Goal: Task Accomplishment & Management: Use online tool/utility

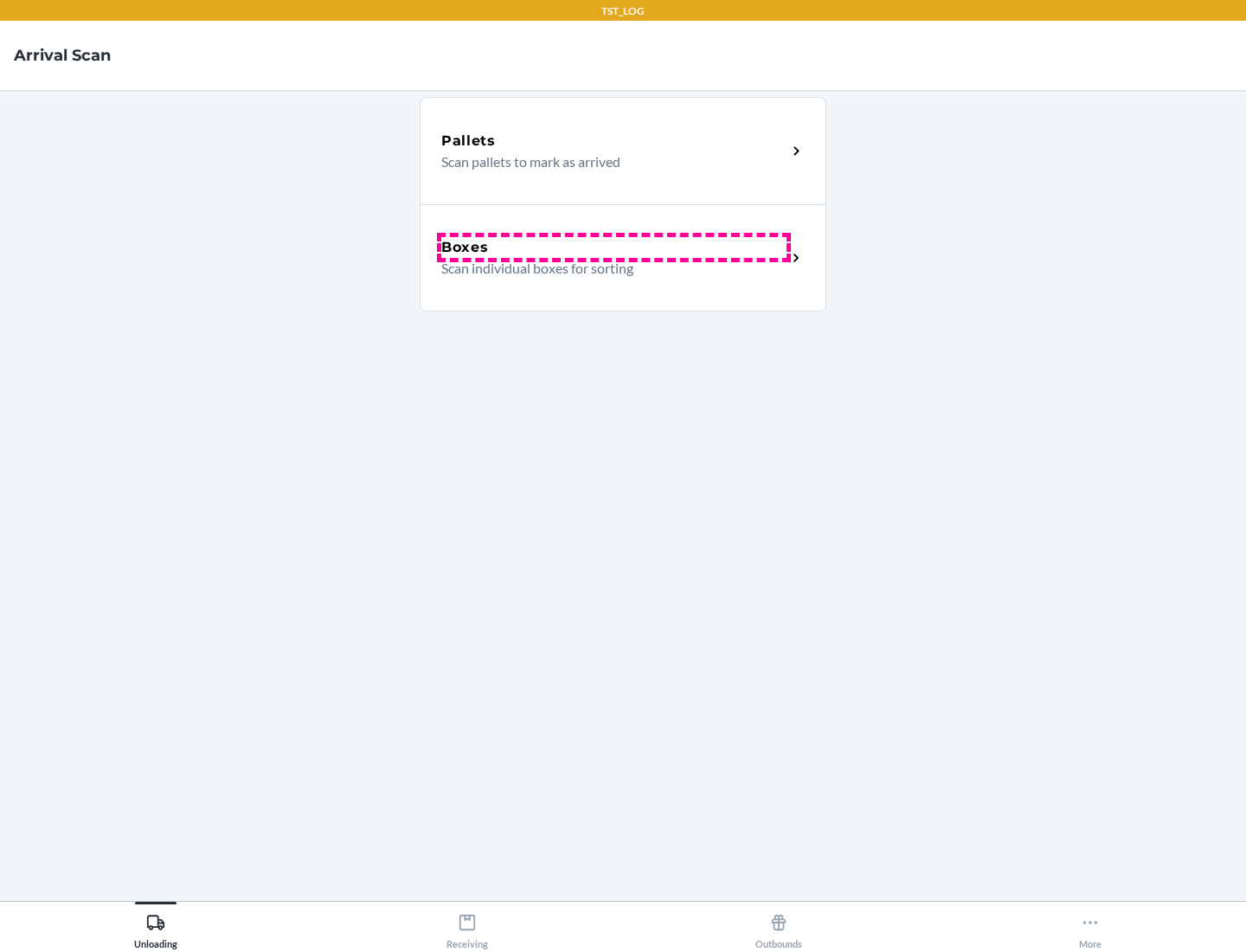
click at [613, 248] on div "Boxes" at bounding box center [613, 247] width 345 height 21
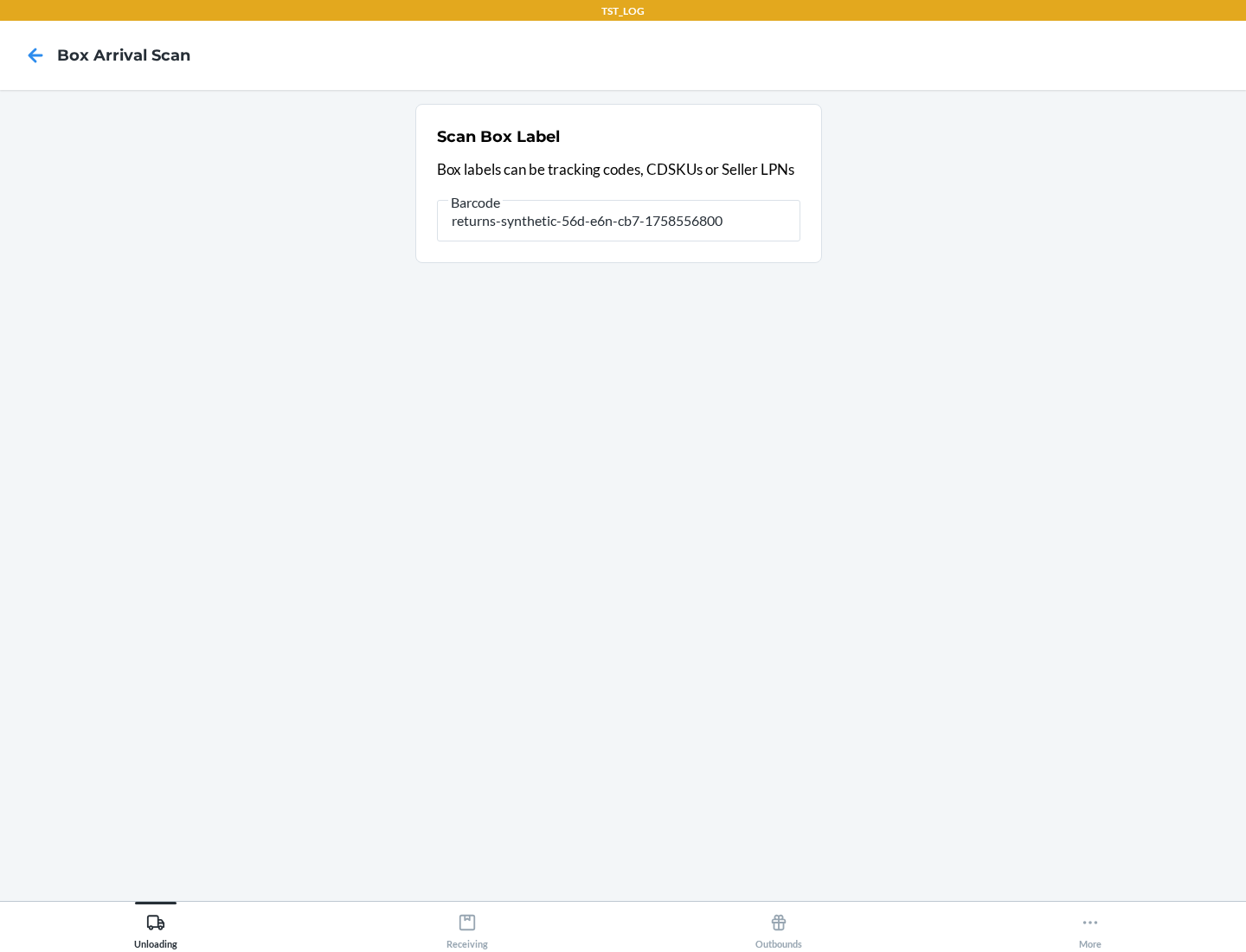
type input "returns-synthetic-56d-e6n-cb7-1758556800"
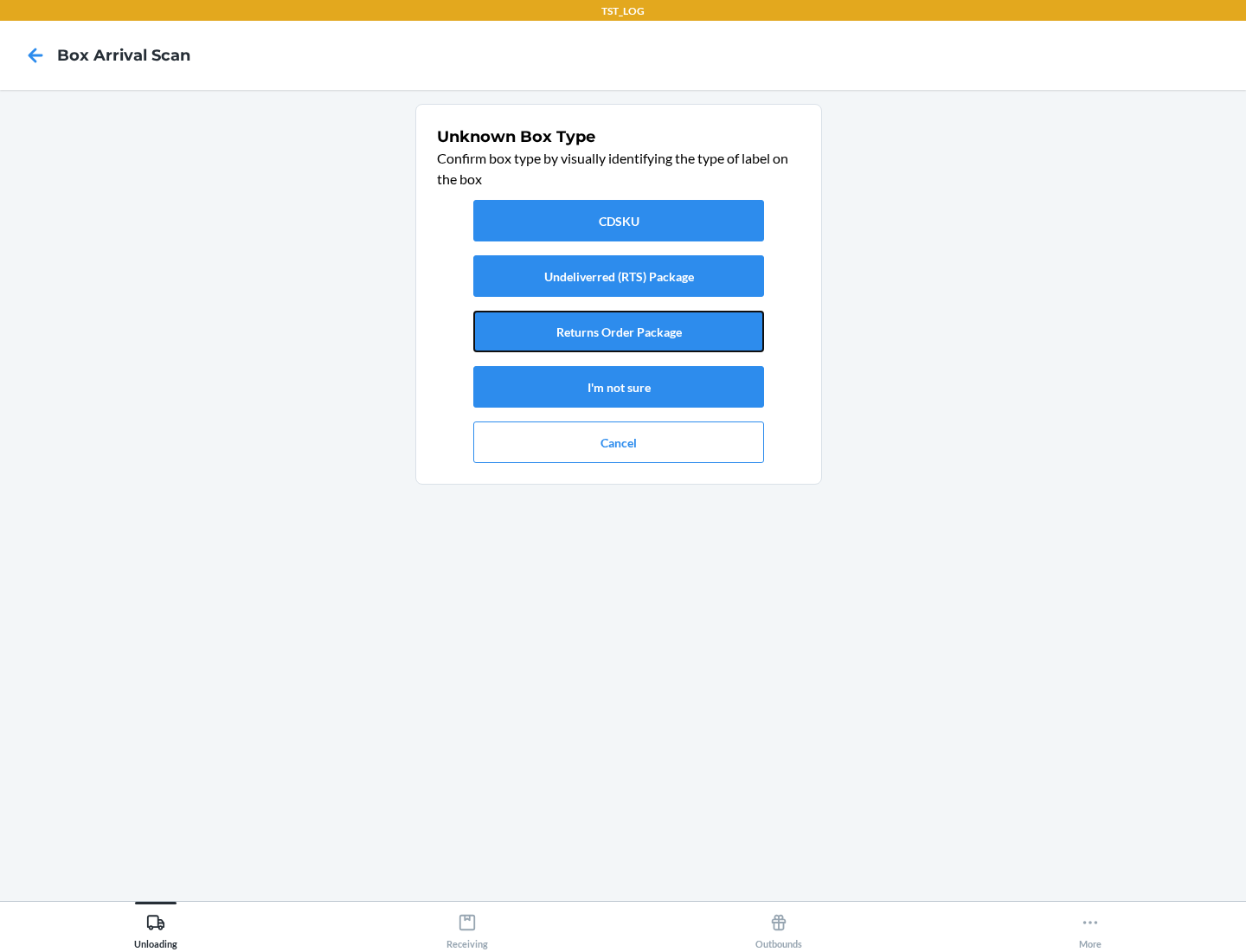
click at [619, 332] on button "Returns Order Package" at bounding box center [619, 332] width 291 height 42
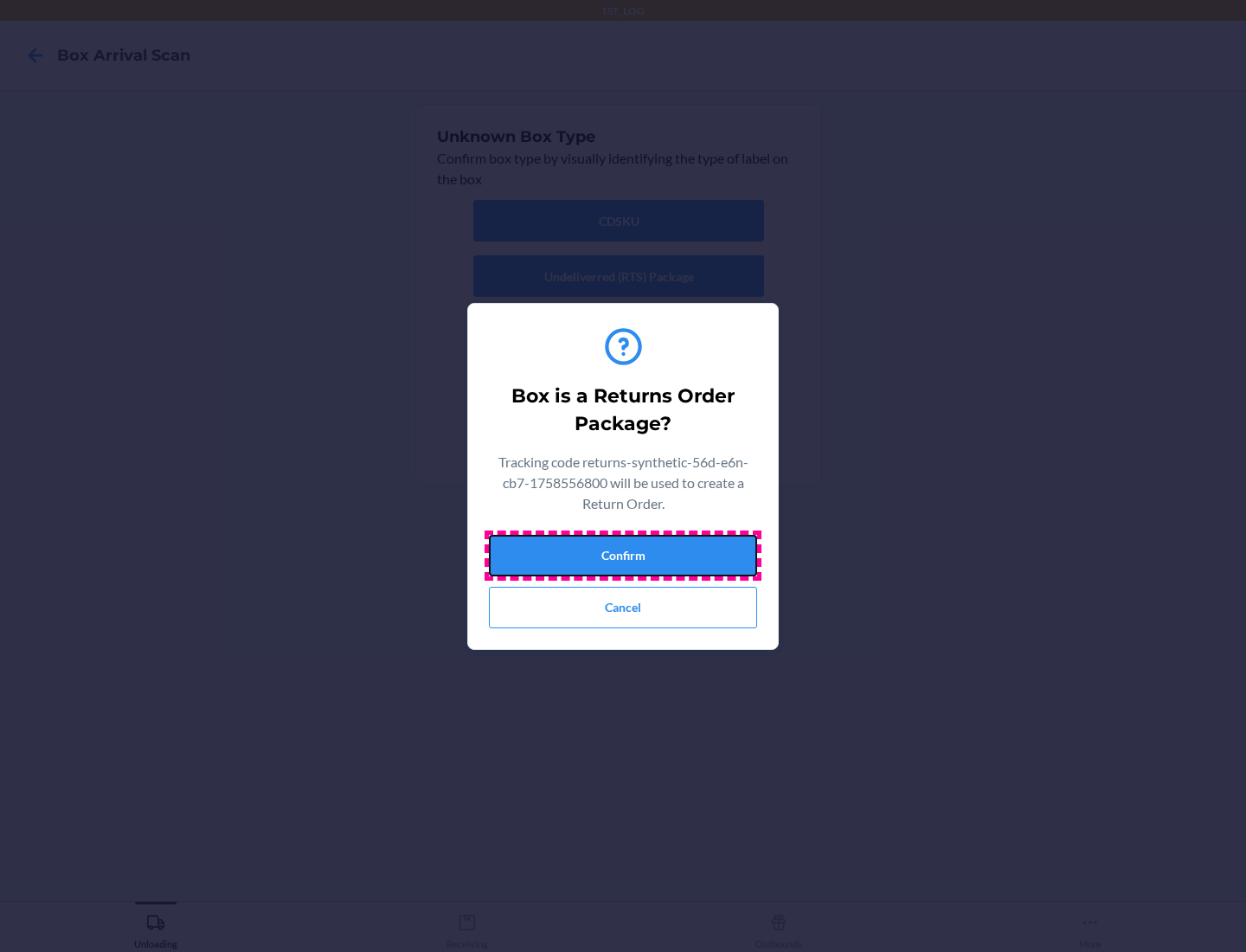
click at [623, 554] on button "Confirm" at bounding box center [623, 555] width 268 height 42
